Goal: Task Accomplishment & Management: Use online tool/utility

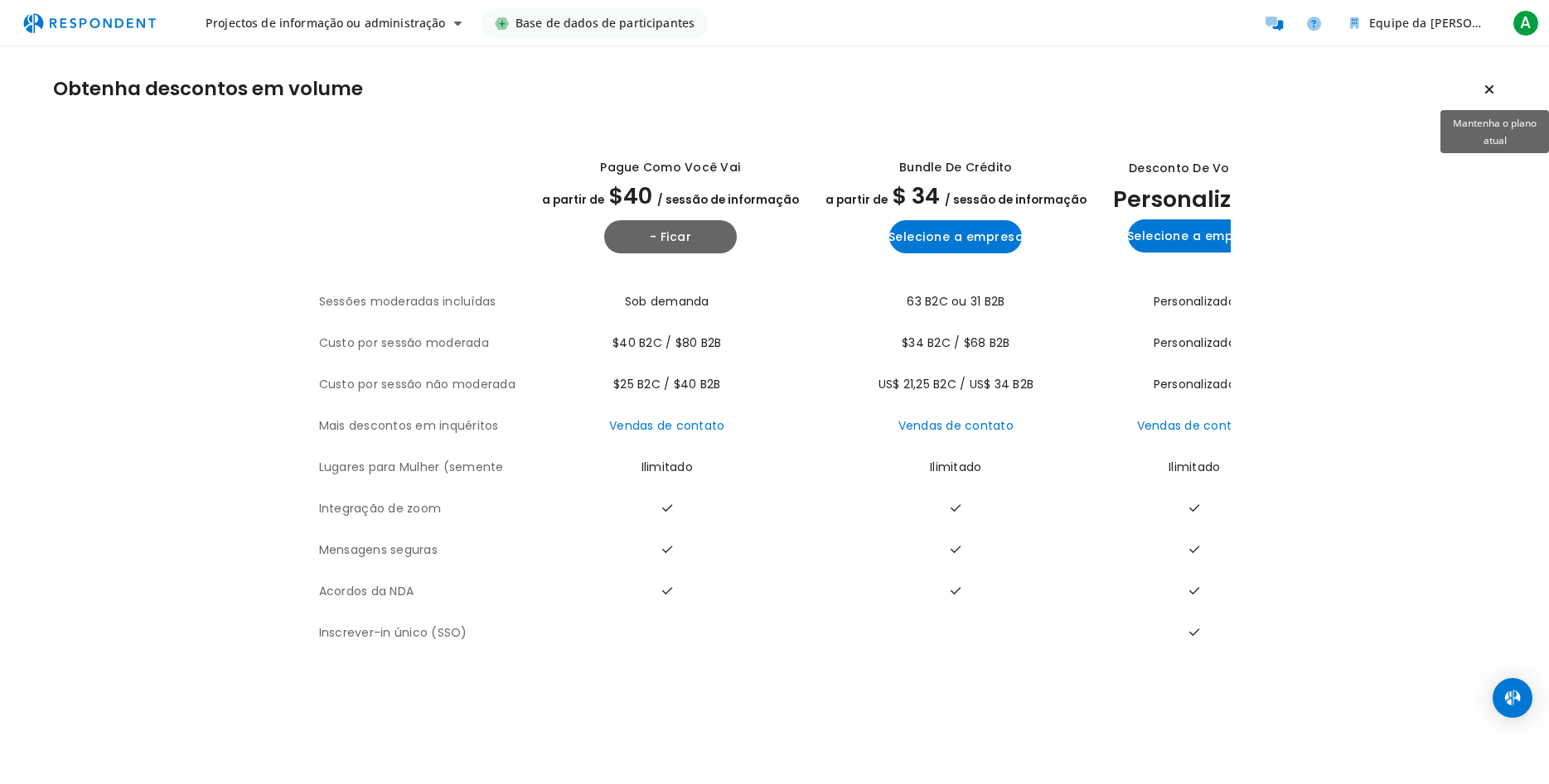
click at [1487, 89] on icon "Mantenha o plano atual" at bounding box center [1488, 89] width 10 height 13
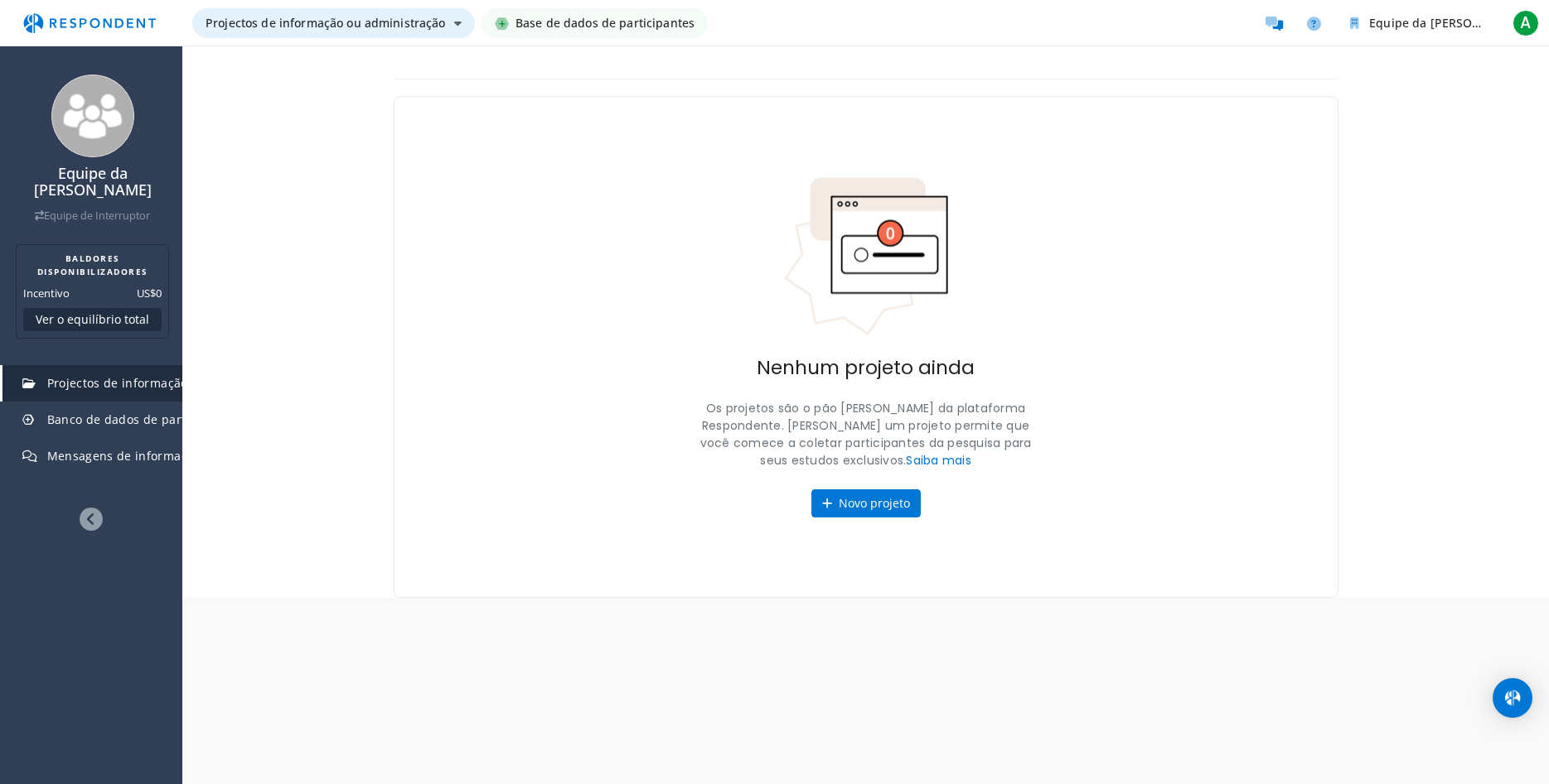
click at [355, 27] on span "Projectos de informação ou administração" at bounding box center [326, 23] width 241 height 16
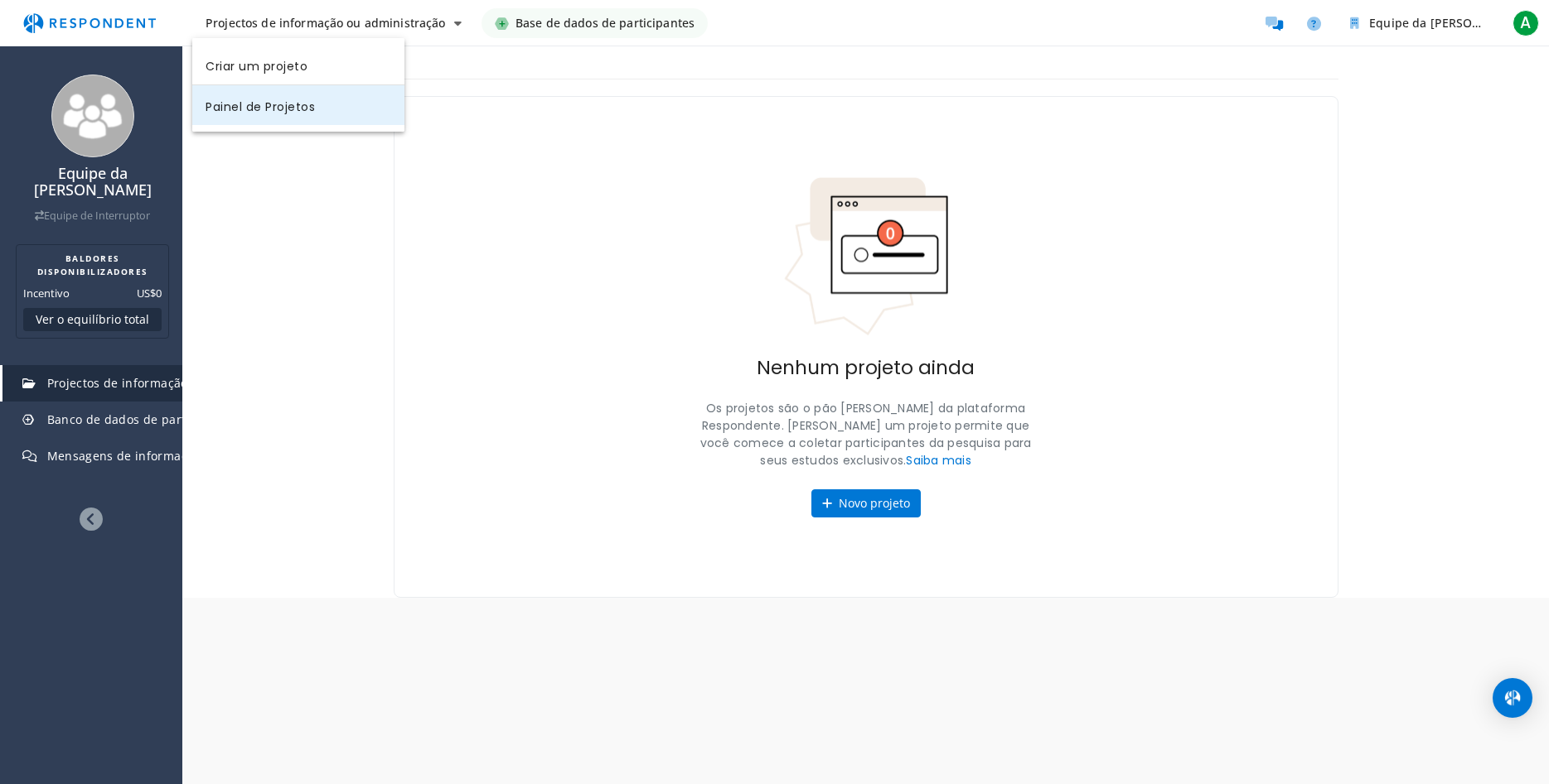
click at [321, 111] on link "Painel de Projetos" at bounding box center [298, 105] width 212 height 40
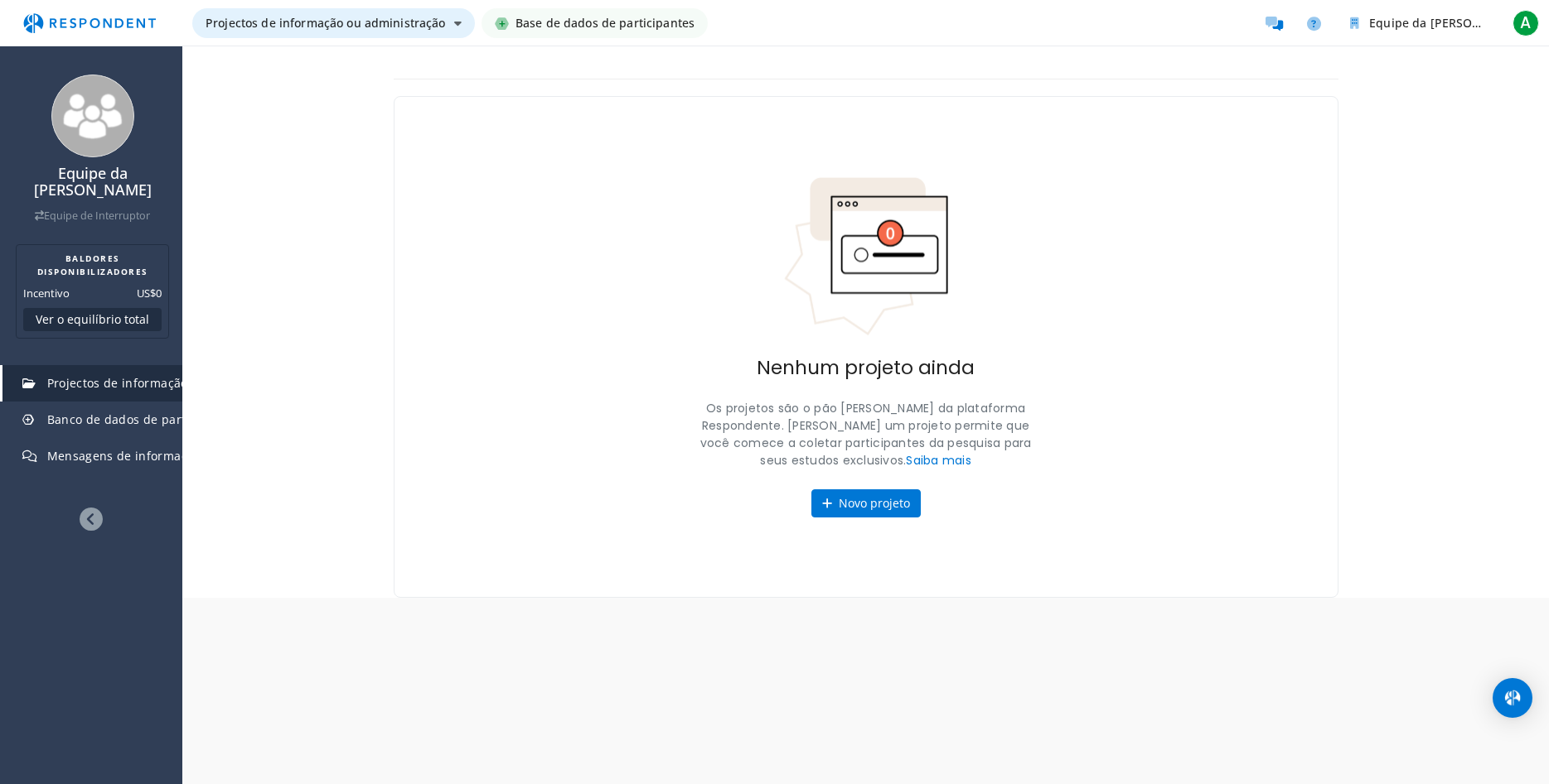
click at [454, 29] on icon "Navegação principal" at bounding box center [458, 23] width 8 height 11
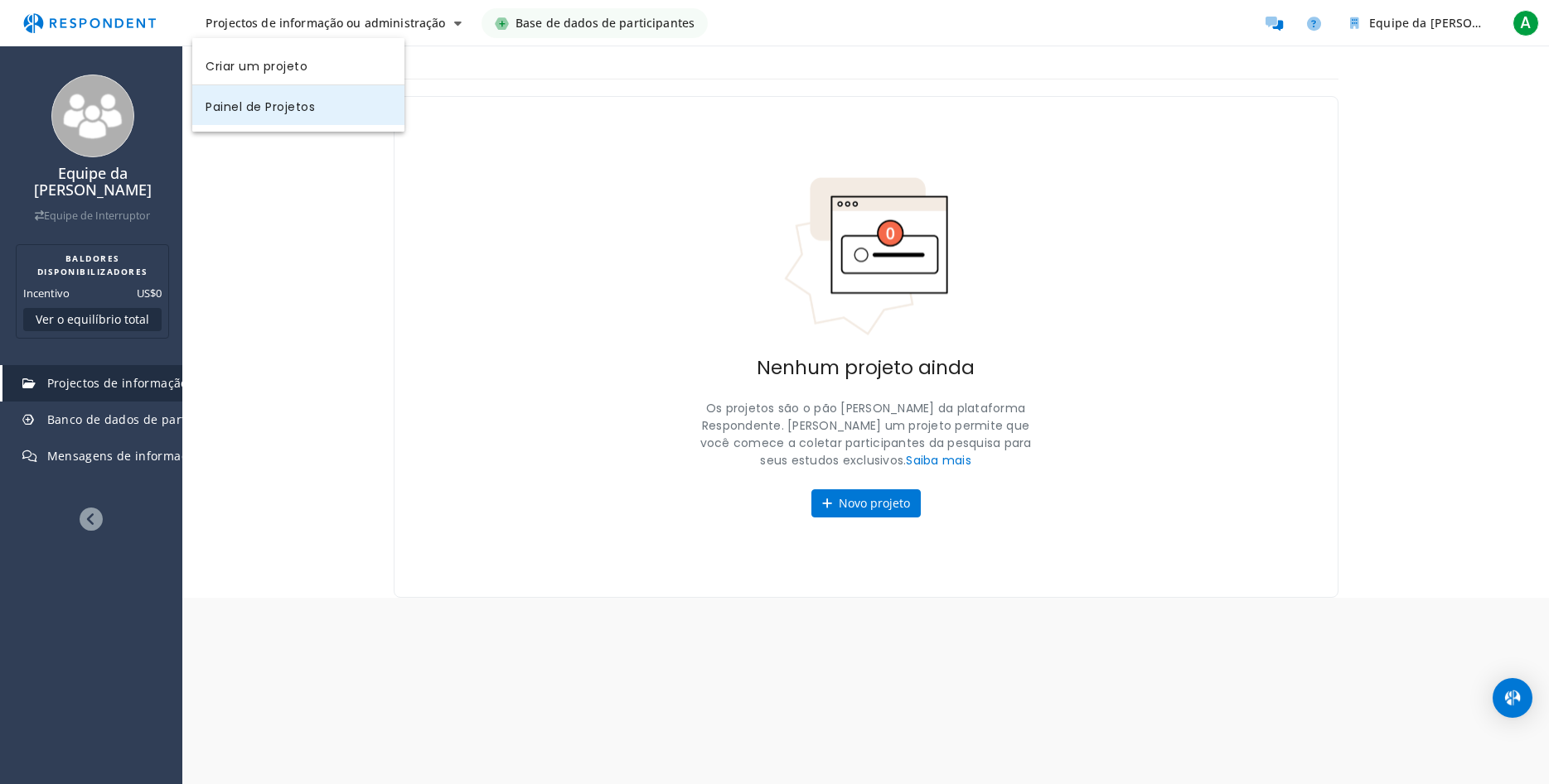
click at [347, 104] on link "Painel de Projetos" at bounding box center [298, 105] width 212 height 40
click at [556, 22] on span "Base de dados de participantes" at bounding box center [605, 23] width 179 height 30
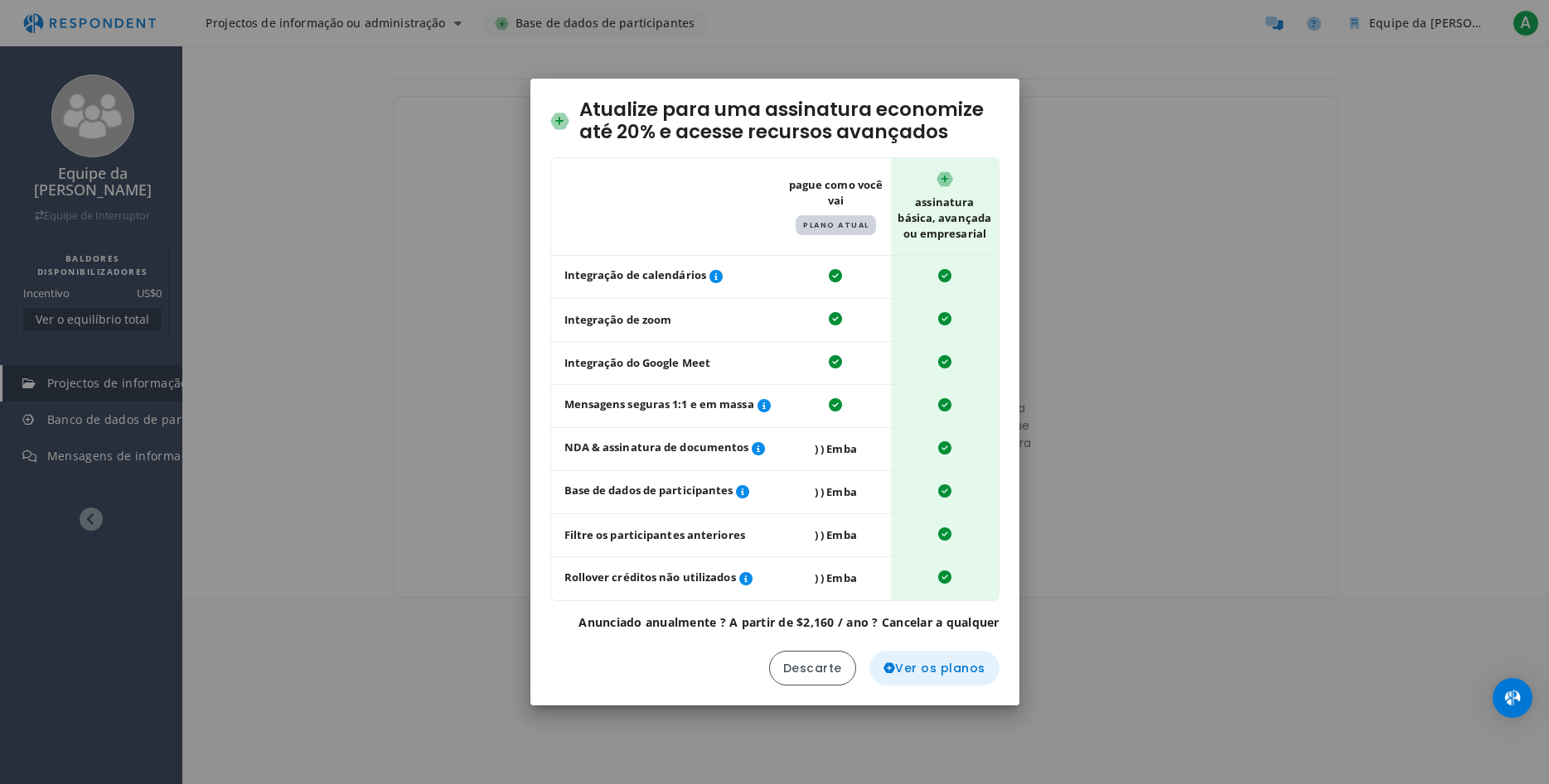
scroll to position [30, 0]
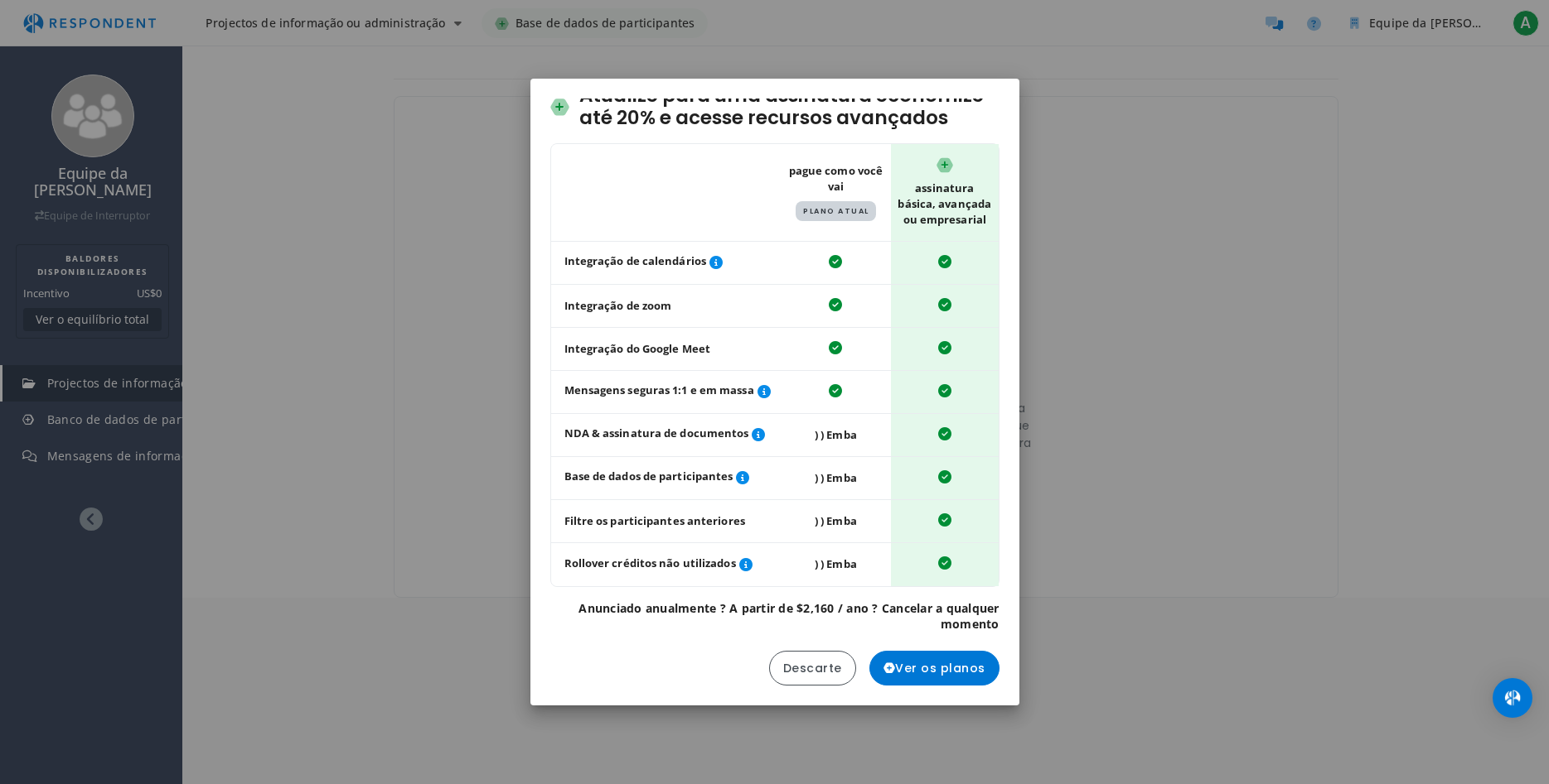
click at [339, 256] on div "Atualize para uma assinatura economize até 20% e acesse recursos avançados Tabe…" at bounding box center [774, 392] width 1549 height 784
click at [950, 676] on span "Ver os planos" at bounding box center [934, 669] width 102 height 17
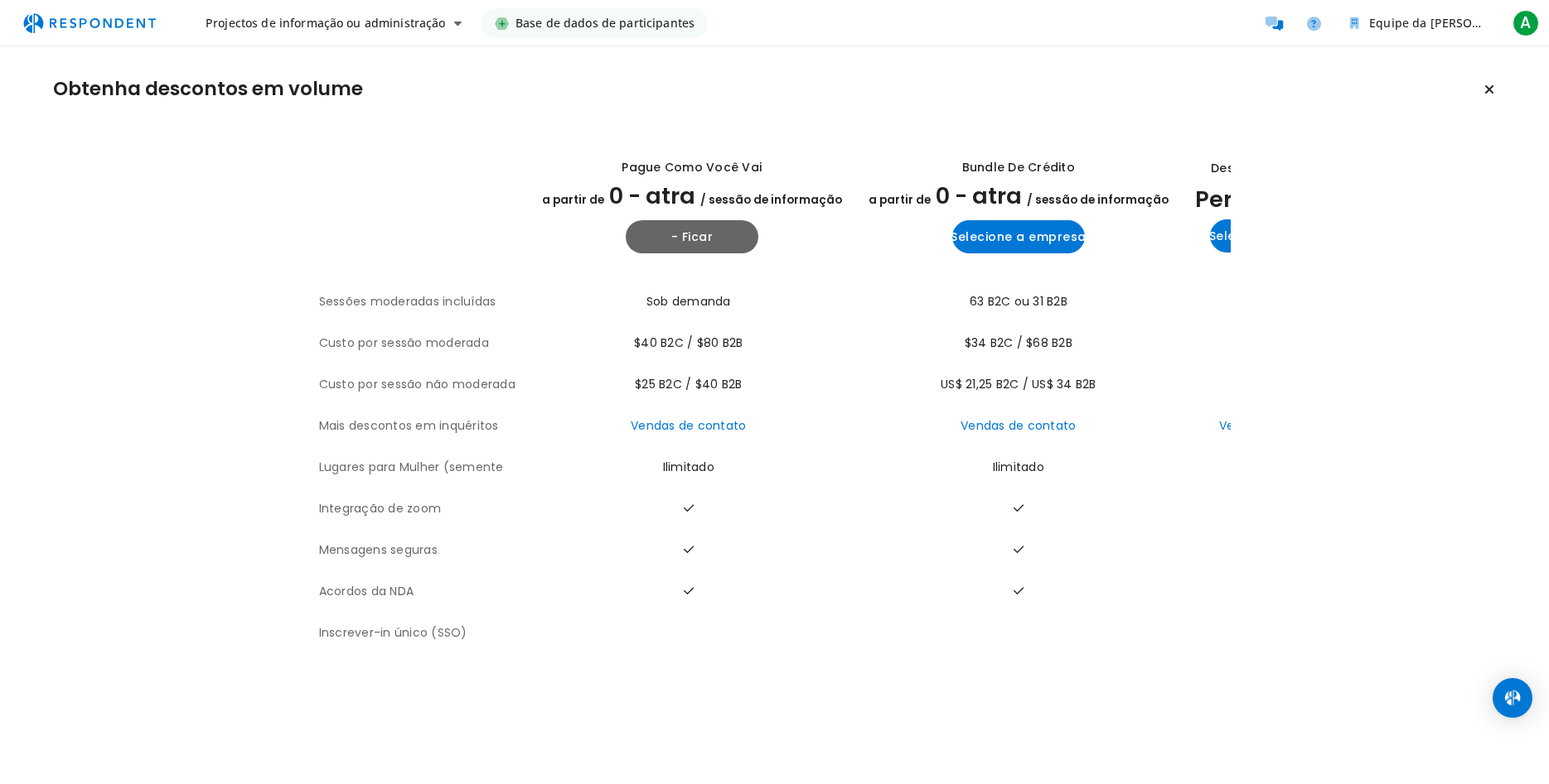
click at [1235, 517] on section "A tabela descreve os planos fornecidos pelo Reclamado para comparação e inclui …" at bounding box center [774, 393] width 1443 height 522
click at [302, 25] on span "Projectos de informação ou administração" at bounding box center [326, 23] width 241 height 16
click at [108, 21] on md-backdrop at bounding box center [774, 392] width 1549 height 784
click at [108, 21] on img "Navegação principal" at bounding box center [89, 23] width 153 height 31
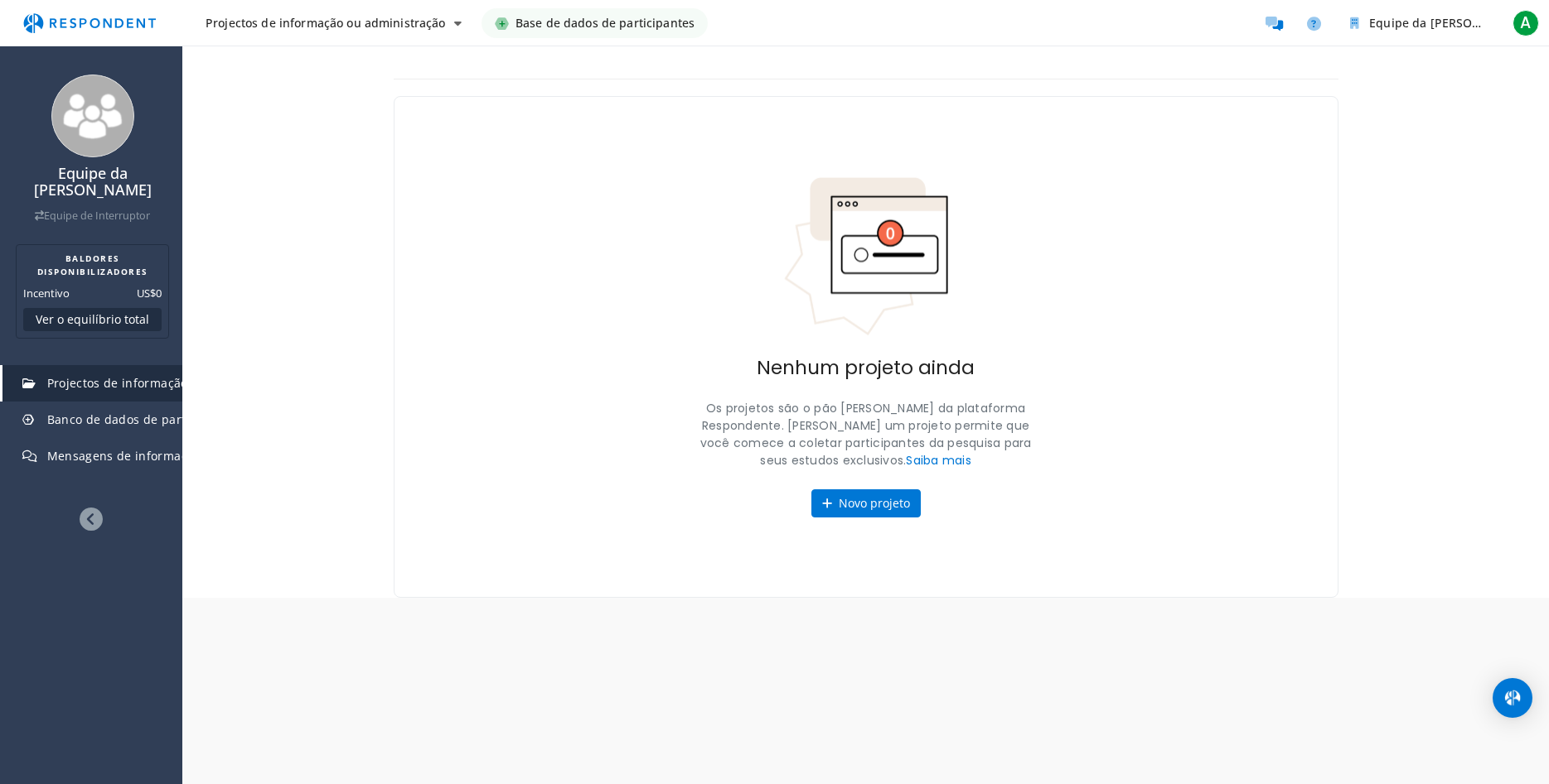
click at [891, 228] on img at bounding box center [865, 256] width 166 height 161
click at [873, 511] on button "Novo projeto" at bounding box center [866, 504] width 109 height 28
click at [86, 323] on button "Ver o equilíbrio total" at bounding box center [92, 320] width 138 height 23
click at [96, 270] on h2 "BALDORES DISPONIBILIZADORES" at bounding box center [92, 265] width 138 height 27
click at [81, 216] on link "Equipe de Interruptor" at bounding box center [92, 215] width 116 height 14
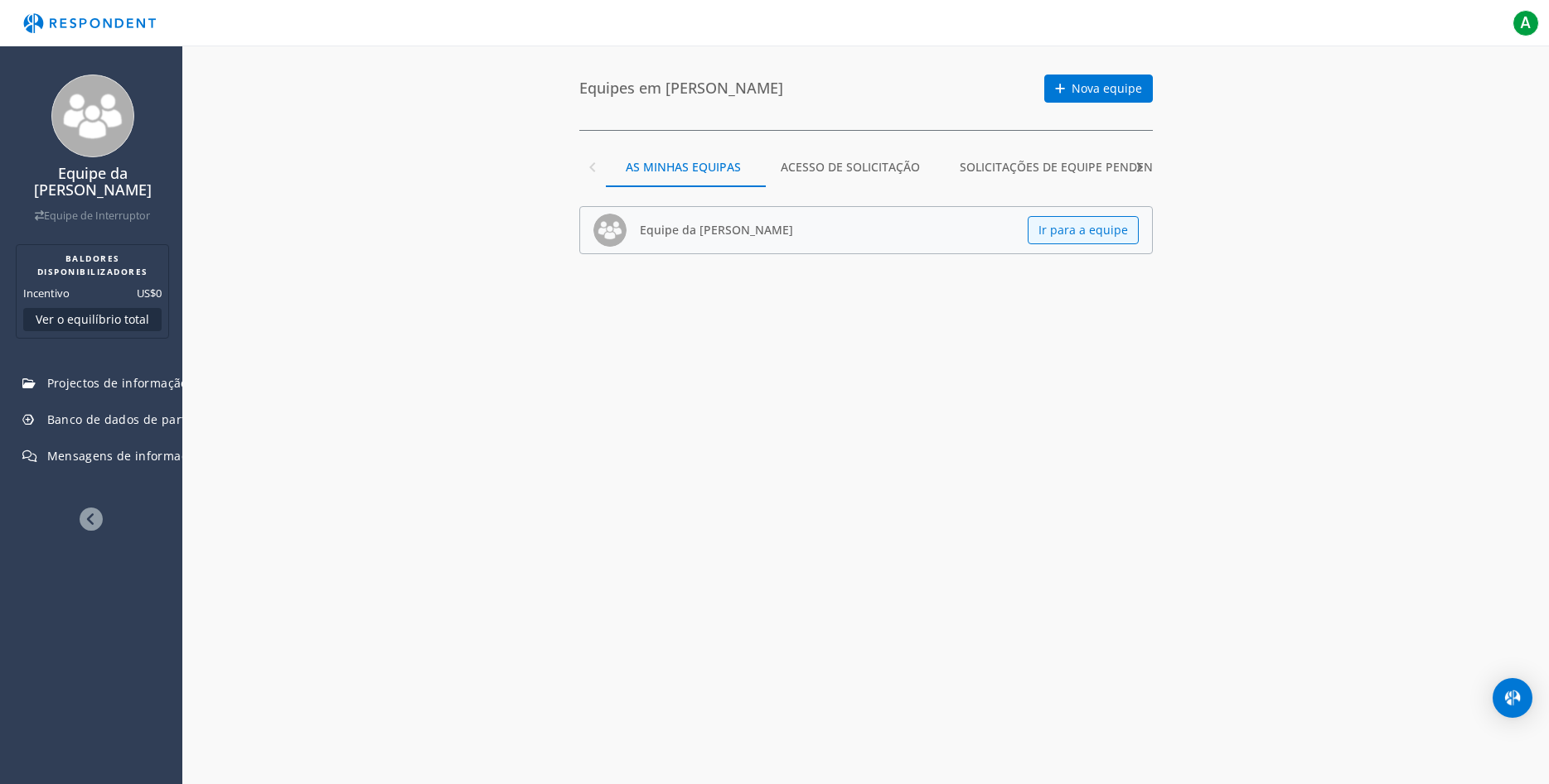
click at [861, 168] on md-tab-item "Acesso de solicitação" at bounding box center [851, 168] width 179 height 40
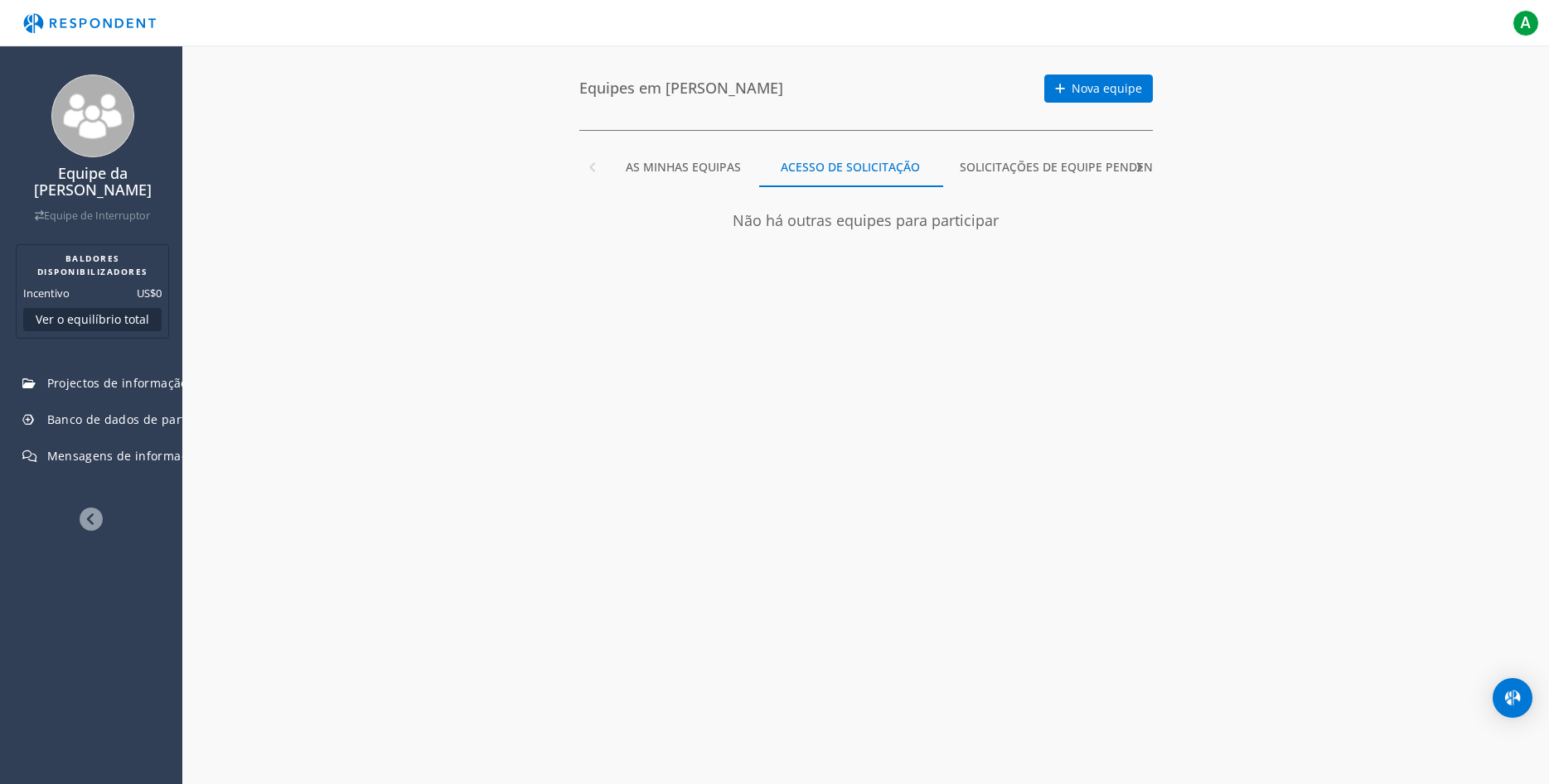
click at [1022, 161] on md-tab-item "Solicitações de equipe pendentes" at bounding box center [1066, 168] width 253 height 40
click at [632, 163] on md-tab-item "As minhas equipas" at bounding box center [624, 168] width 155 height 40
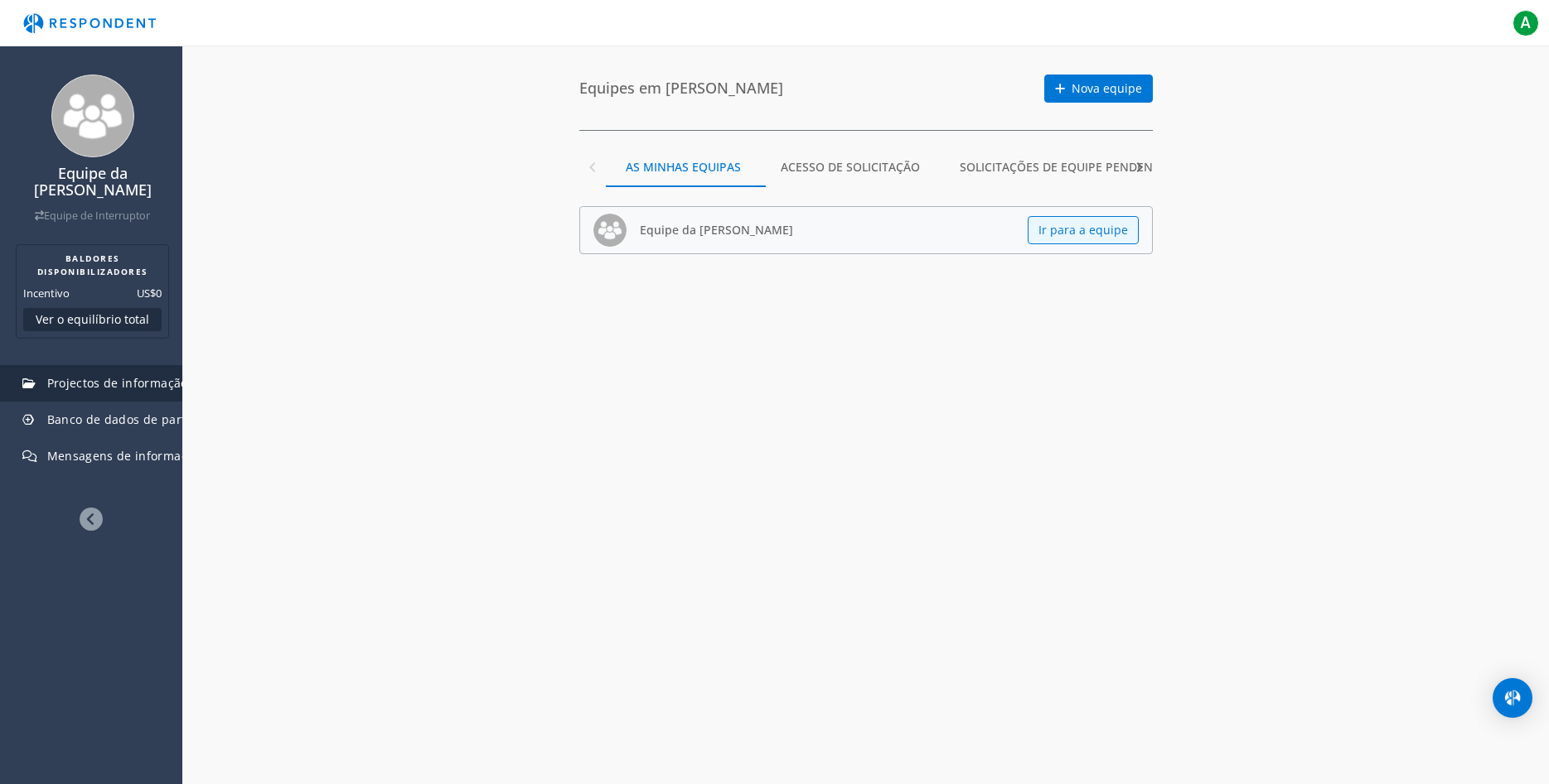
click at [85, 390] on span "Projectos de informação ou administração" at bounding box center [169, 383] width 246 height 16
click at [89, 388] on span "Projectos de informação ou administração" at bounding box center [169, 383] width 246 height 16
click at [117, 385] on span "Projectos de informação ou administração" at bounding box center [169, 383] width 246 height 16
click at [116, 422] on span "Banco de dados de participantes" at bounding box center [142, 419] width 192 height 16
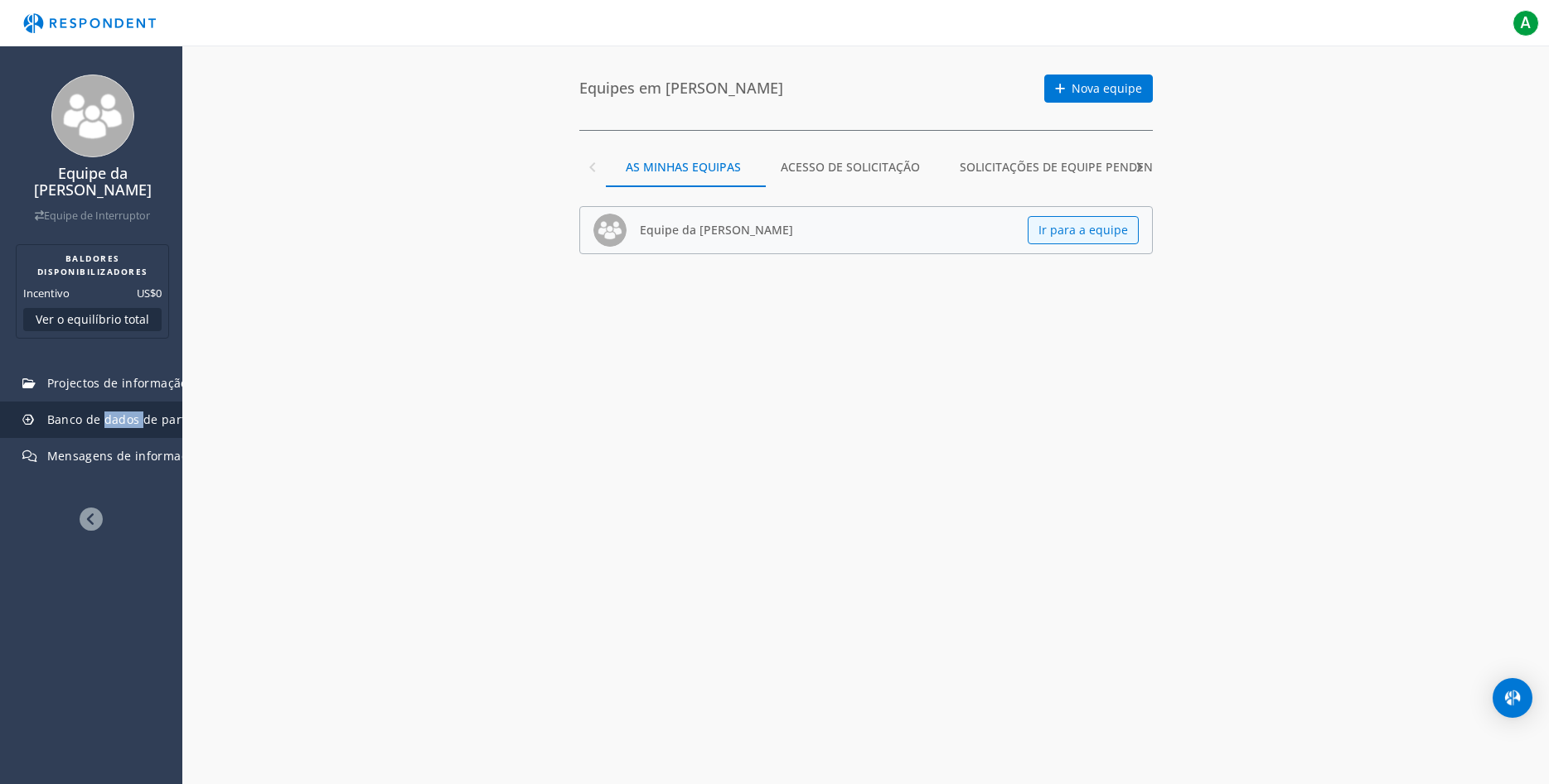
click at [116, 422] on span "Banco de dados de participantes" at bounding box center [142, 419] width 192 height 16
click at [70, 382] on span "Projectos de informação ou administração" at bounding box center [169, 383] width 246 height 16
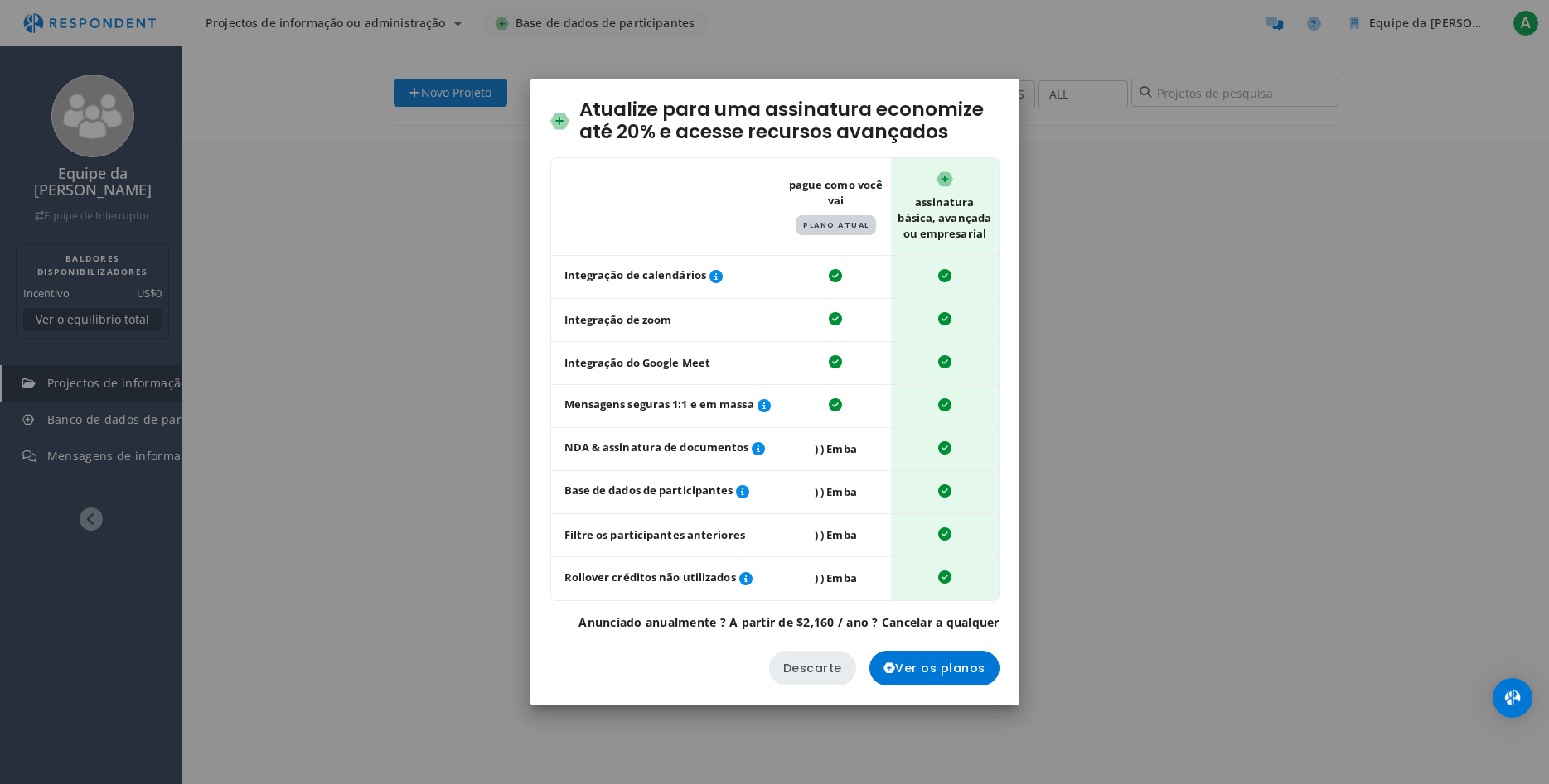
click at [802, 670] on button "Descarte" at bounding box center [812, 669] width 87 height 35
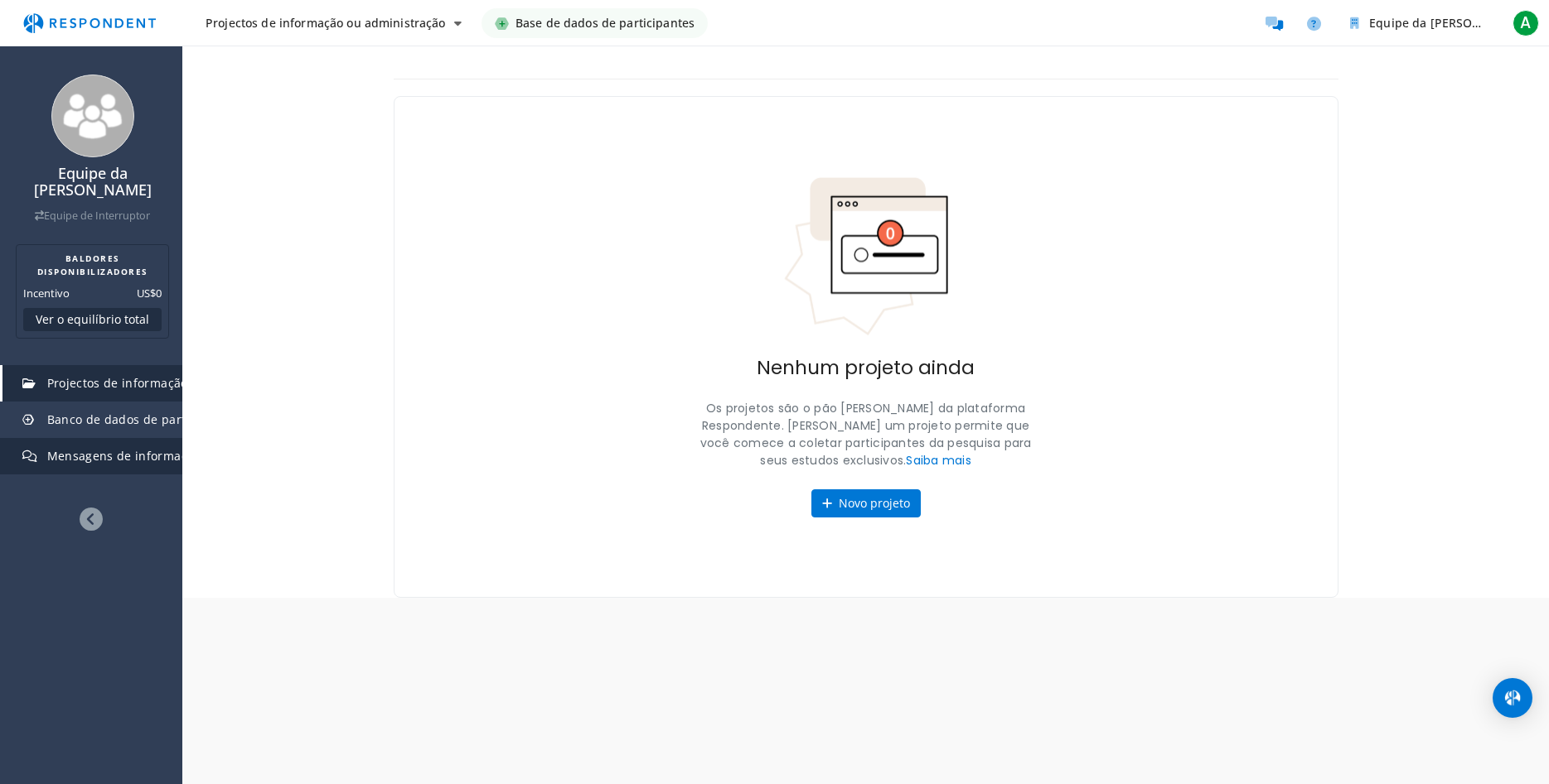
click at [83, 458] on span "Mensagens de informação" at bounding box center [123, 456] width 154 height 16
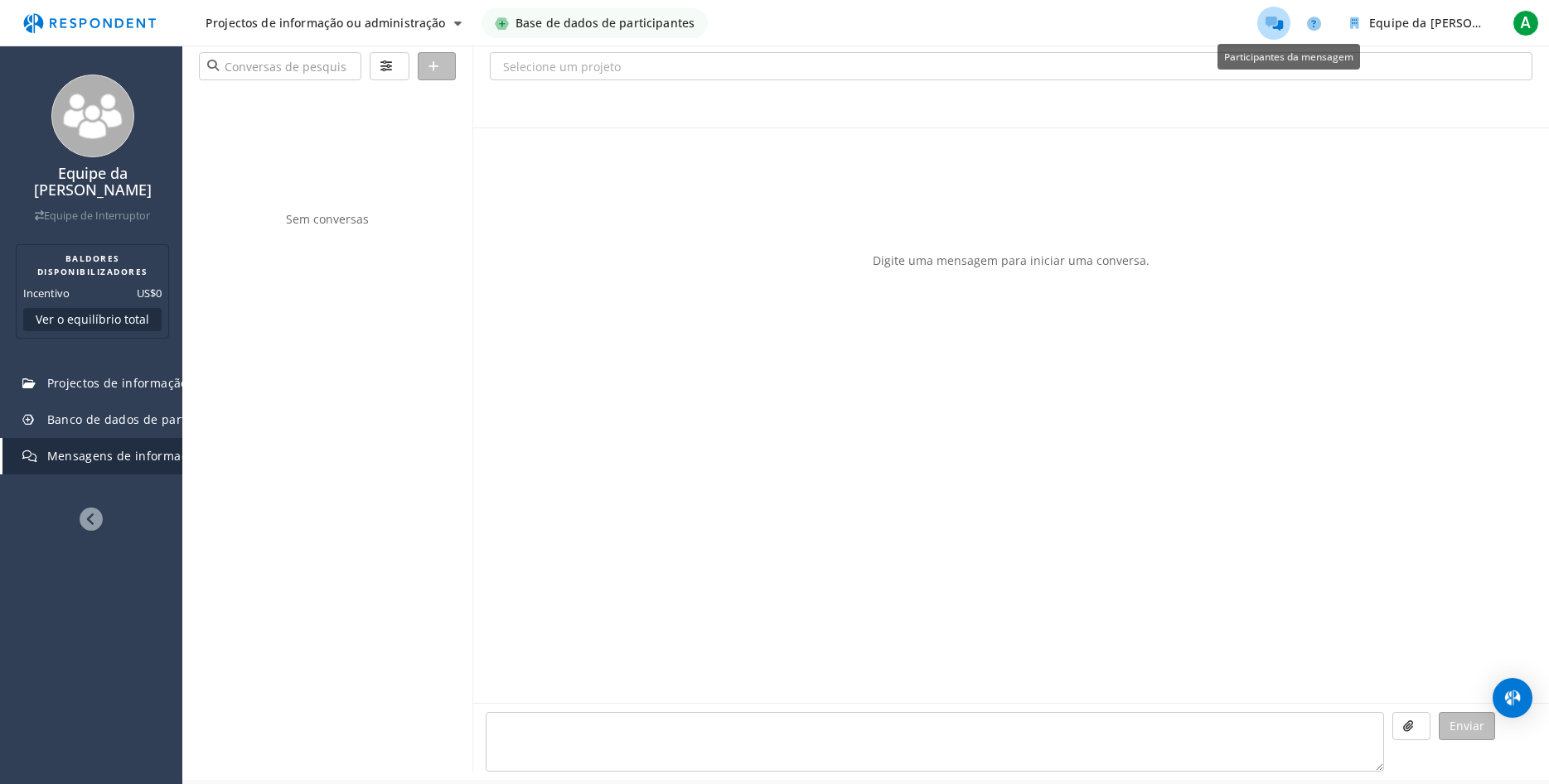
click at [1272, 23] on icon "Participantes da mensagem" at bounding box center [1274, 23] width 17 height 14
click at [591, 27] on span "Base de dados de participantes" at bounding box center [605, 23] width 179 height 30
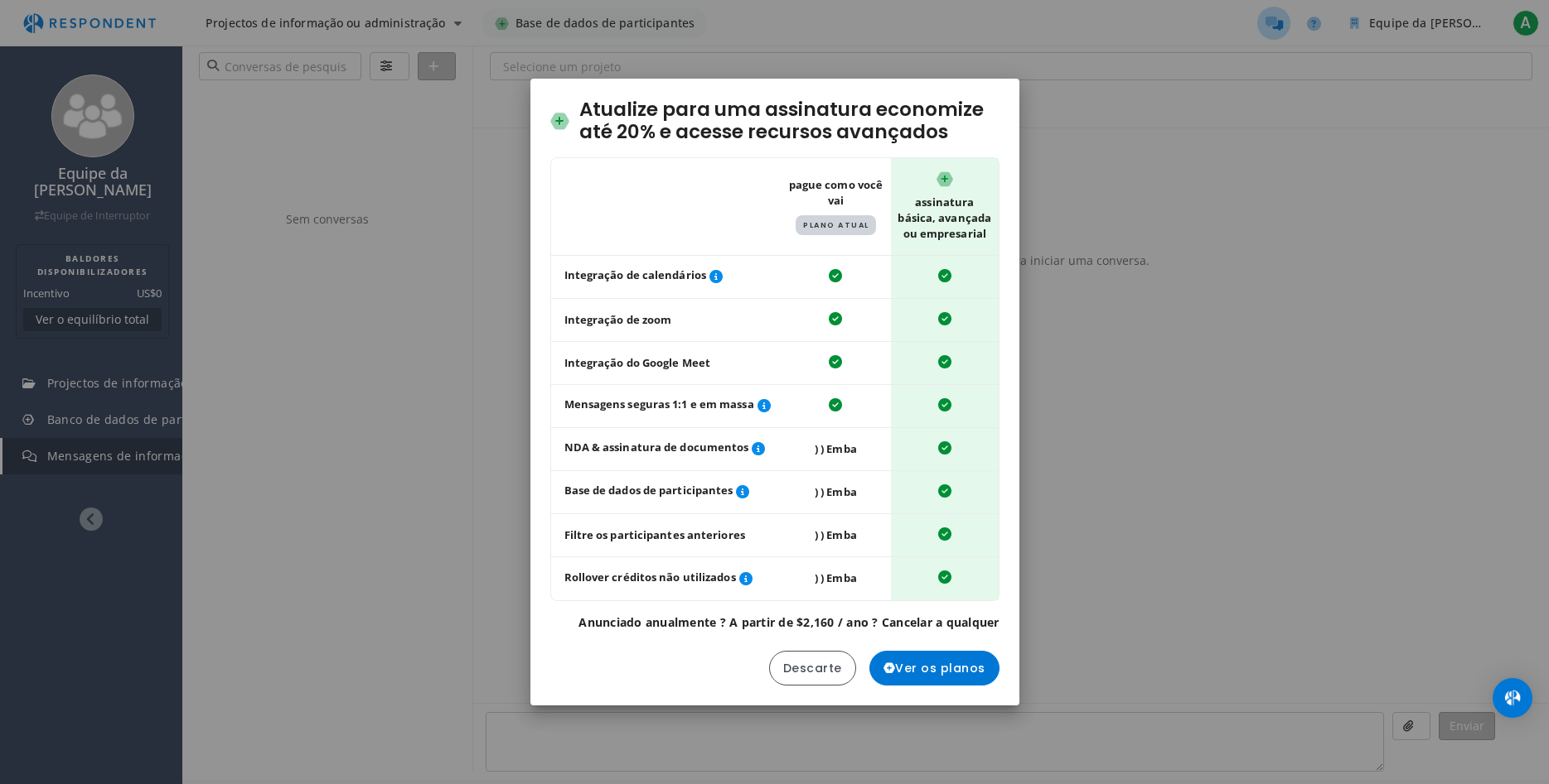
click at [448, 263] on div "Atualize para uma assinatura economize até 20% e acesse recursos avançados Tabe…" at bounding box center [774, 392] width 1549 height 784
click at [812, 675] on button "Descarte" at bounding box center [812, 669] width 87 height 35
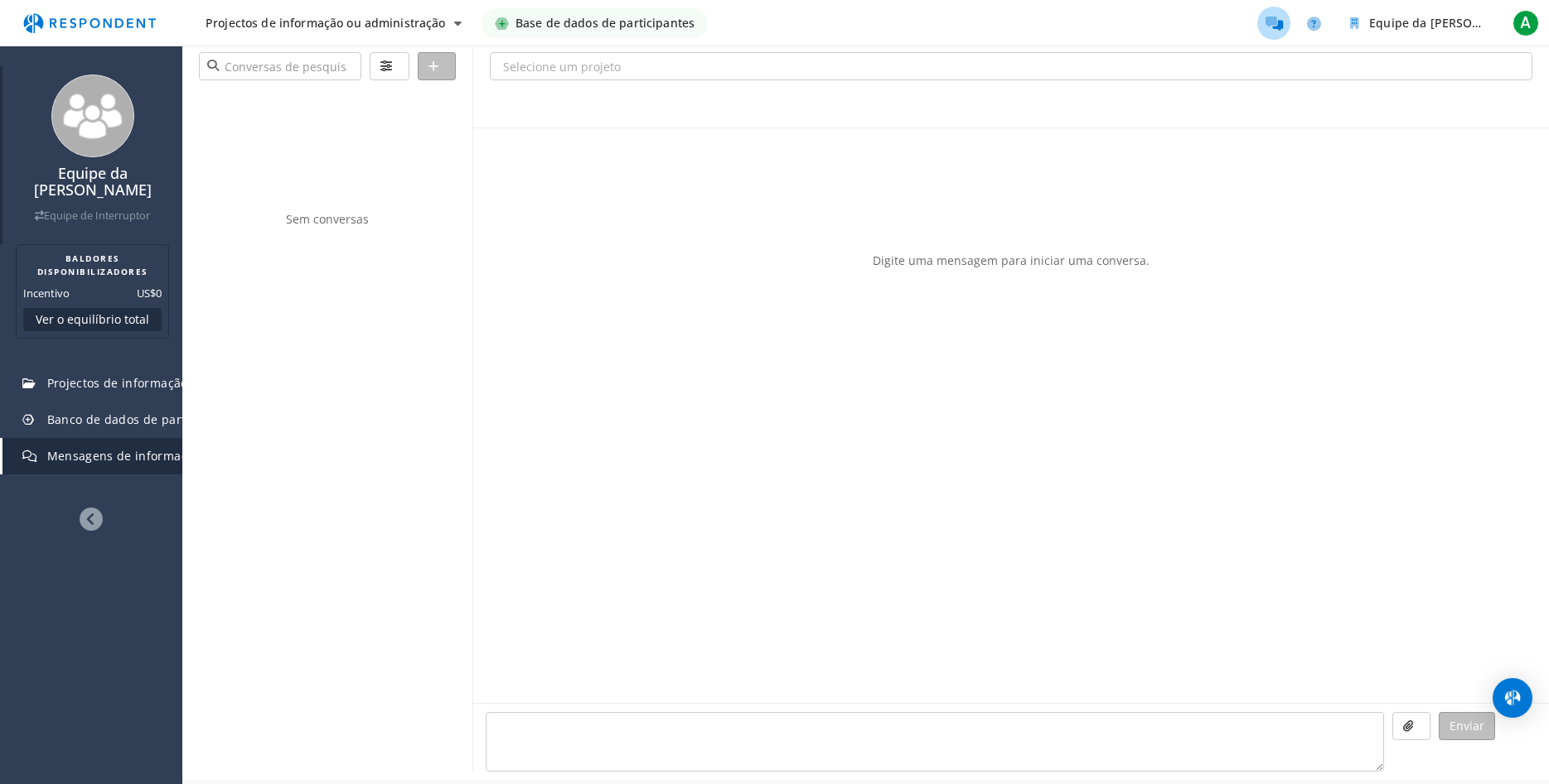
click at [84, 212] on link "Equipe de Interruptor" at bounding box center [92, 215] width 116 height 14
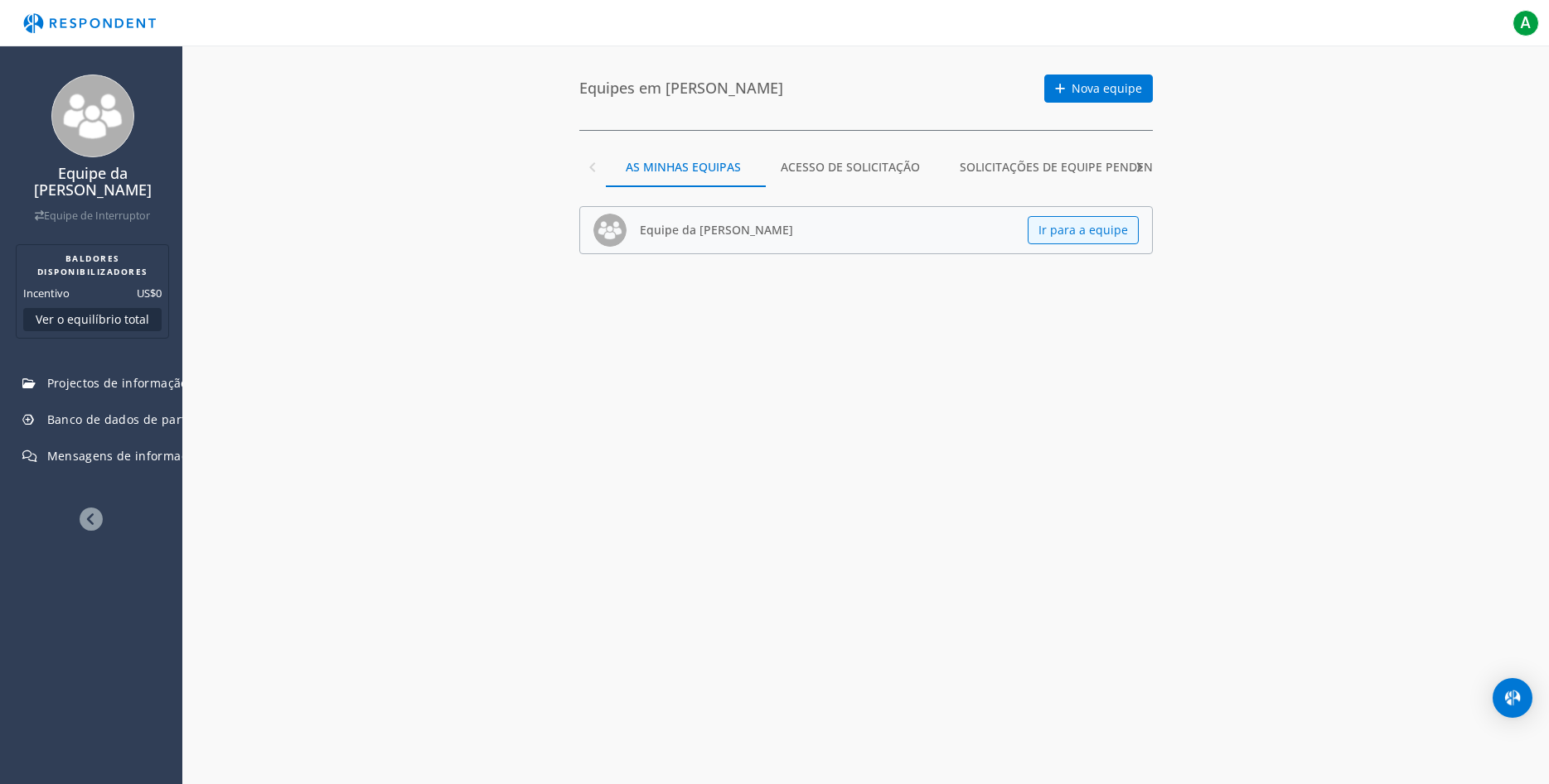
click at [93, 519] on icon at bounding box center [91, 519] width 23 height 23
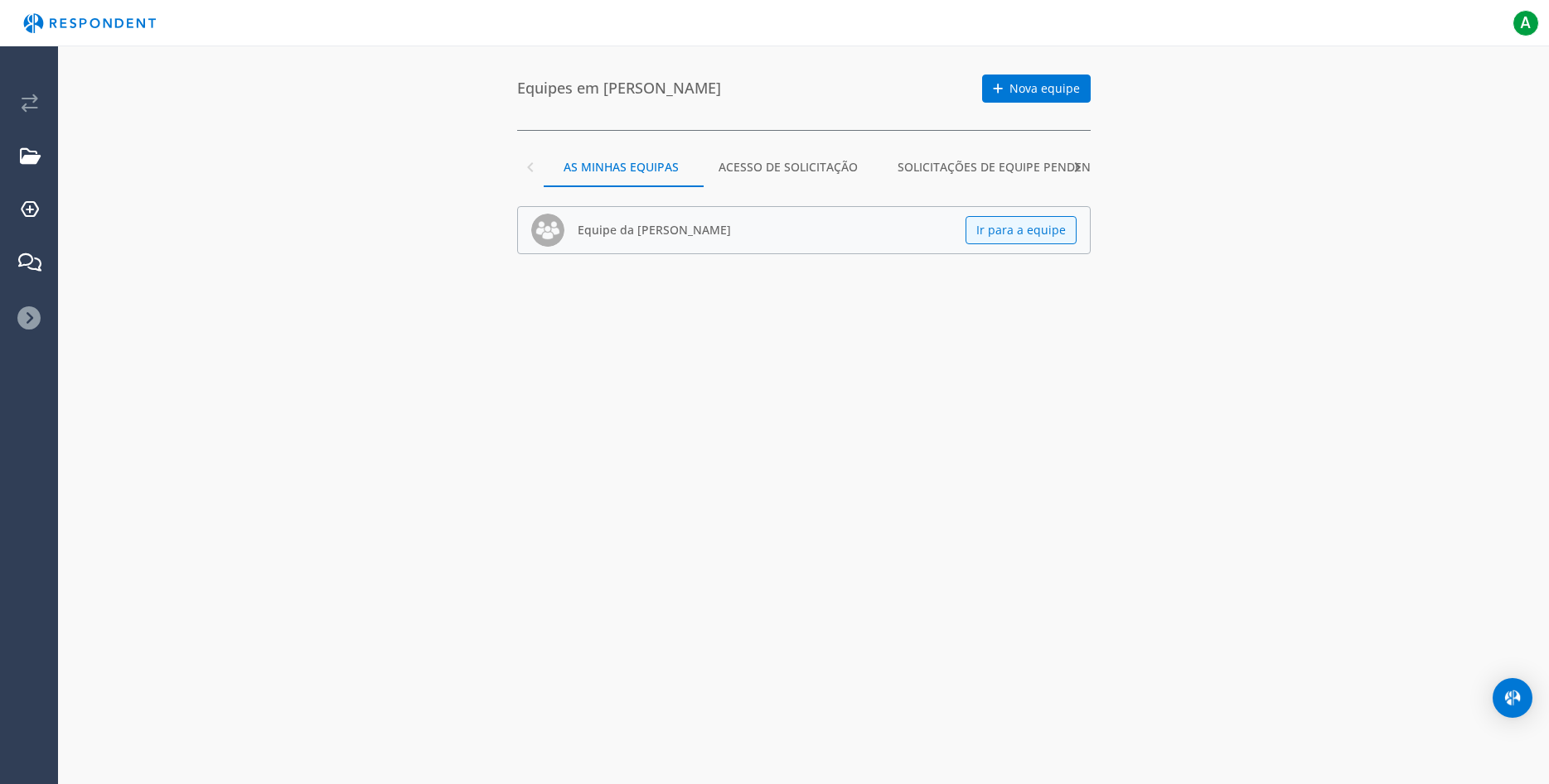
click at [28, 319] on icon at bounding box center [29, 318] width 23 height 23
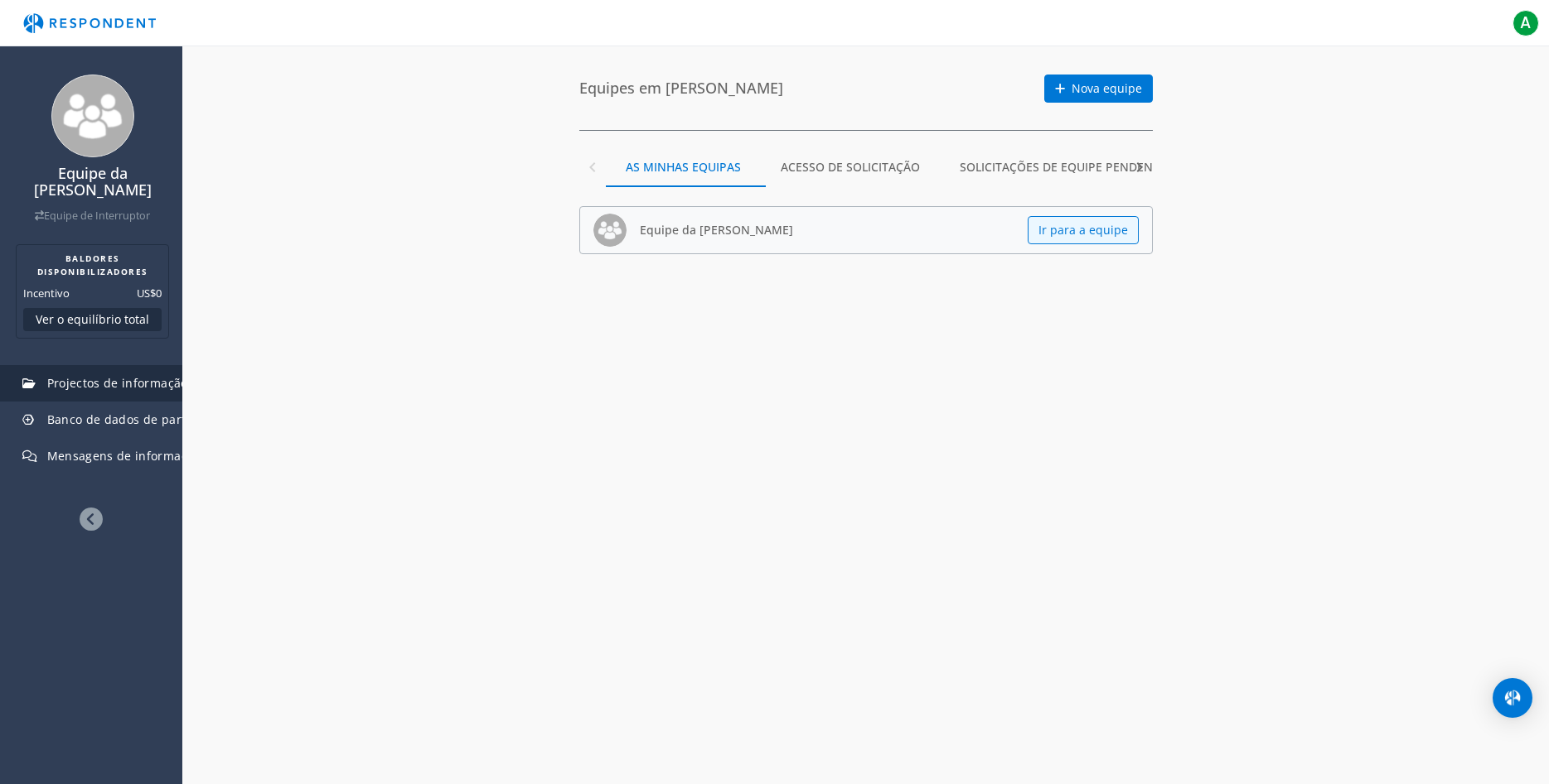
click at [75, 386] on span "Projectos de informação ou administração" at bounding box center [169, 383] width 246 height 16
click at [73, 421] on span "Banco de dados de participantes" at bounding box center [142, 419] width 192 height 16
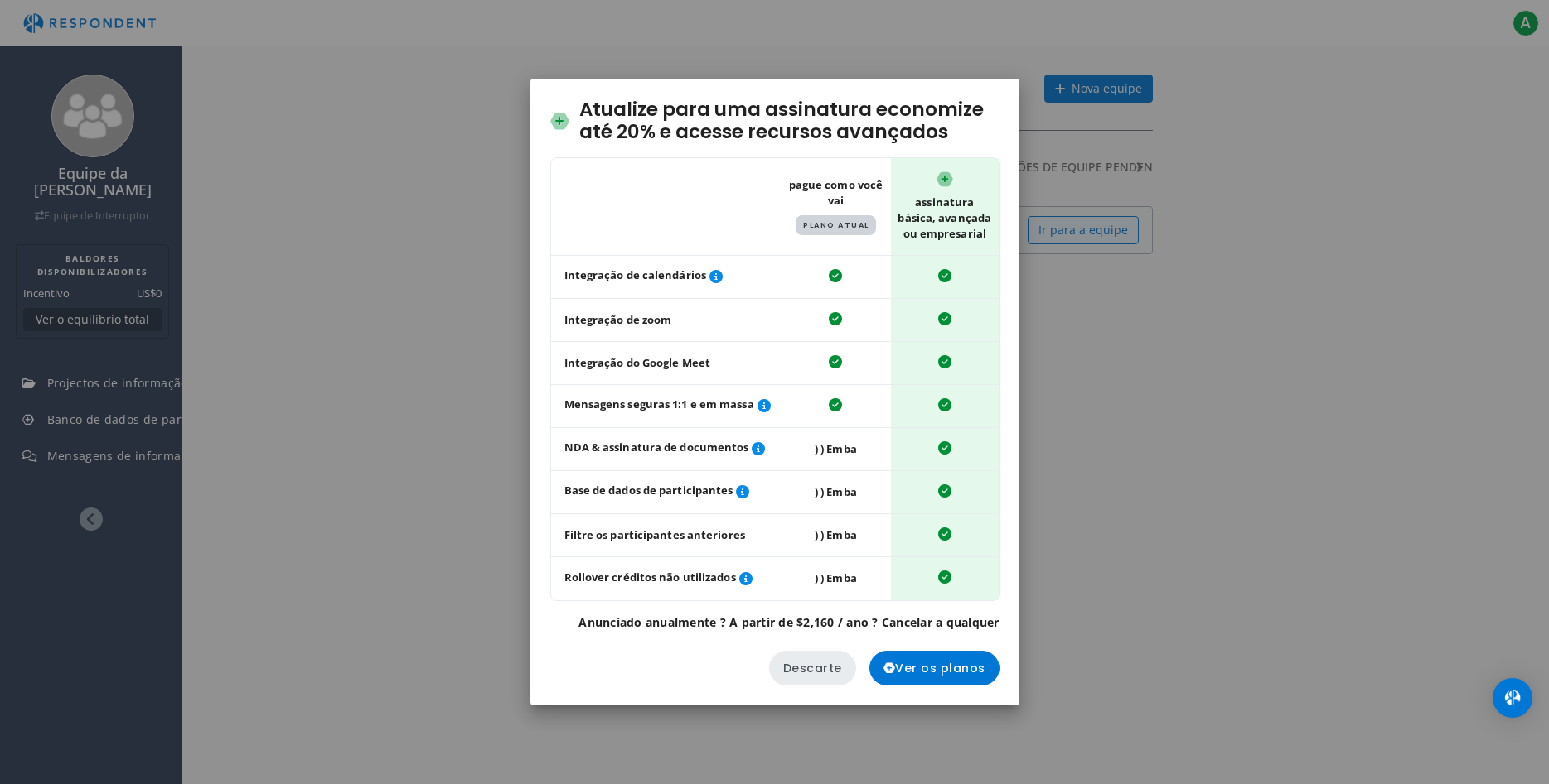
click at [826, 665] on button "Descarte" at bounding box center [812, 669] width 87 height 35
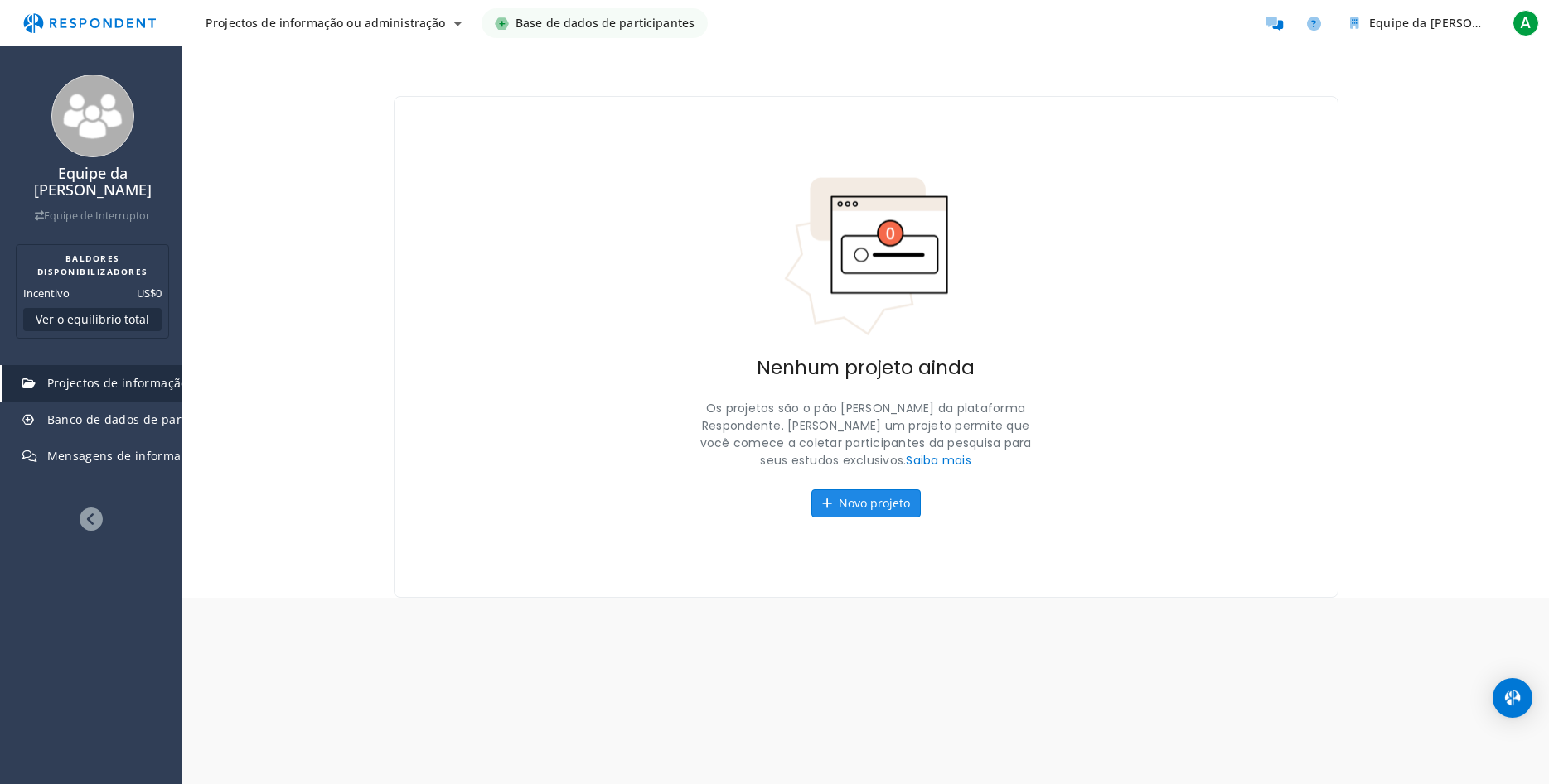
click at [898, 513] on button "Novo projeto" at bounding box center [866, 504] width 109 height 28
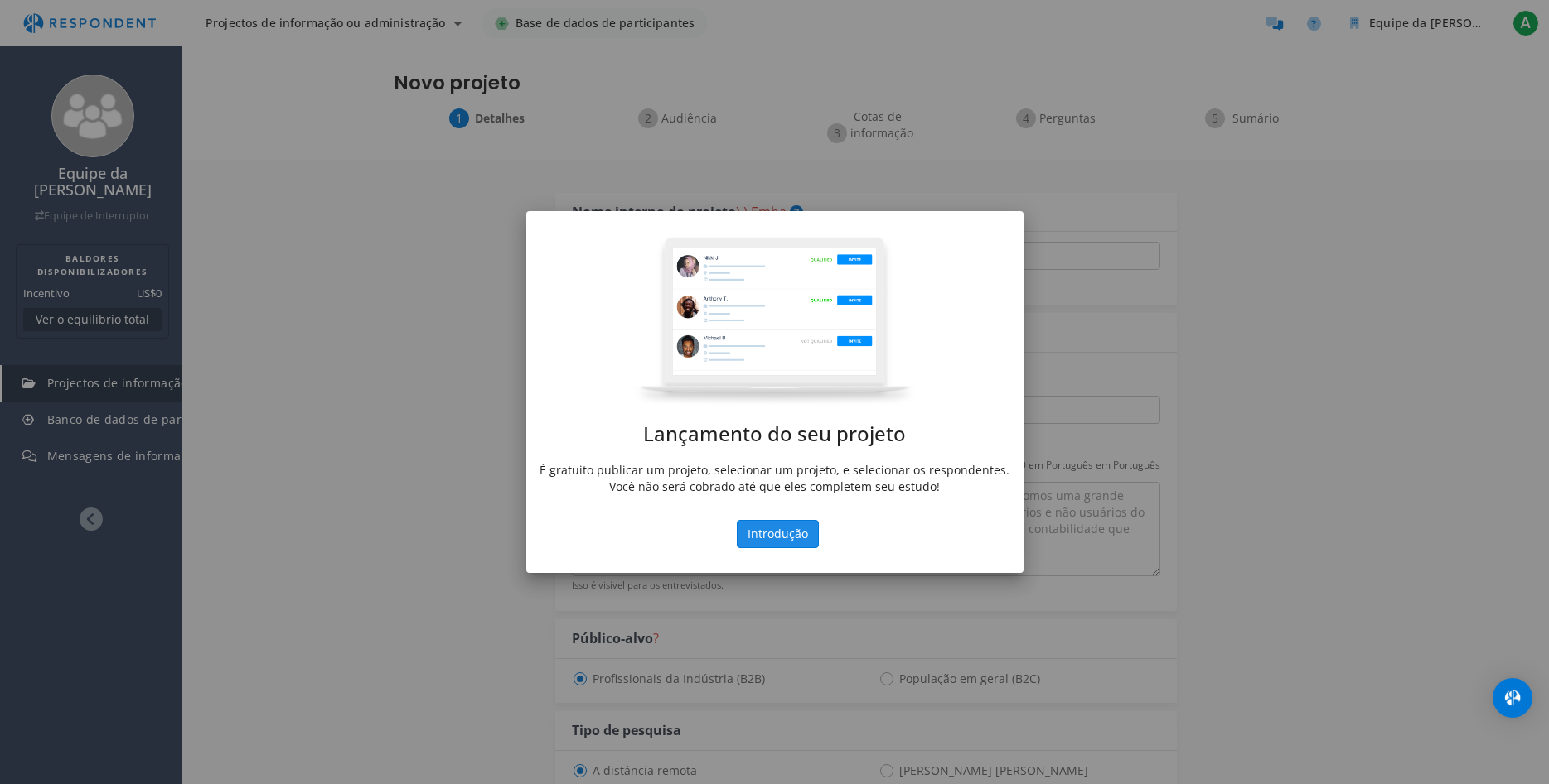
click at [772, 537] on button "Introdução" at bounding box center [778, 534] width 82 height 28
